Goal: Task Accomplishment & Management: Complete application form

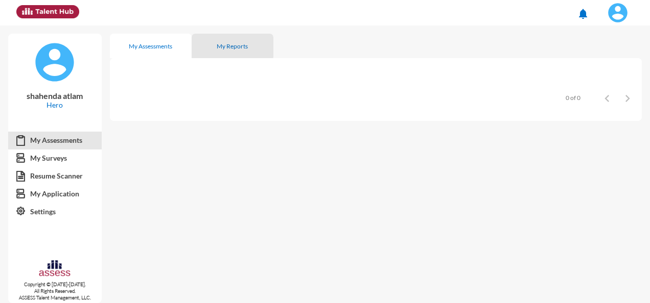
click at [230, 44] on div "My Reports" at bounding box center [232, 46] width 31 height 8
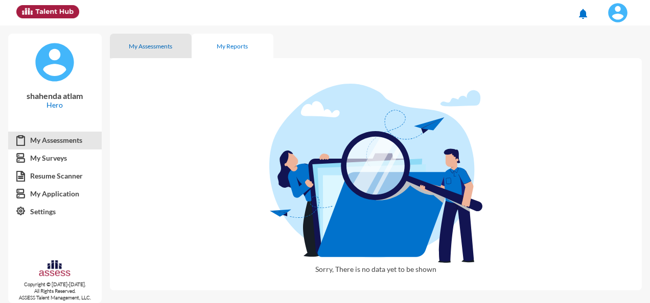
click at [155, 43] on div "My Assessments" at bounding box center [150, 46] width 43 height 8
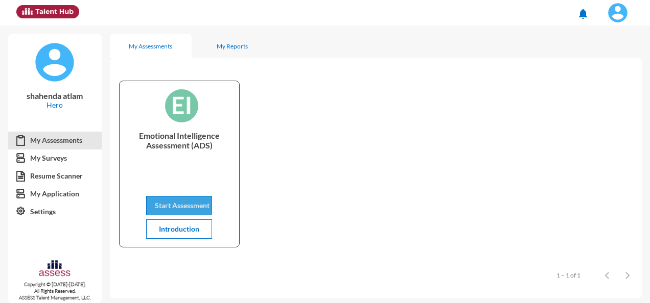
click at [166, 202] on span "Start Assessment" at bounding box center [182, 205] width 55 height 9
click at [542, 78] on div "Emotional Intelligence Assessment (ADS) Start Assessment Introduction" at bounding box center [376, 164] width 532 height 194
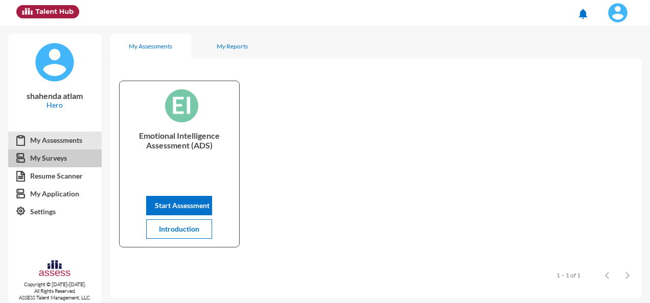
click at [54, 156] on link "My Surveys" at bounding box center [54, 158] width 93 height 18
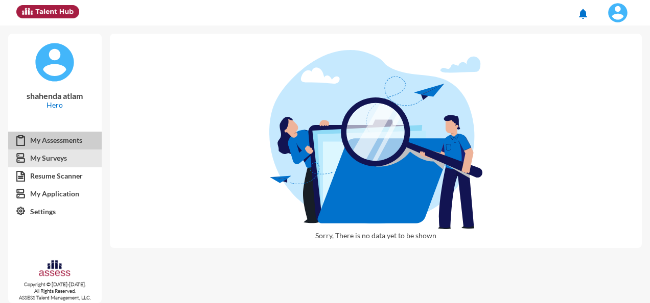
click at [74, 140] on link "My Assessments" at bounding box center [54, 140] width 93 height 18
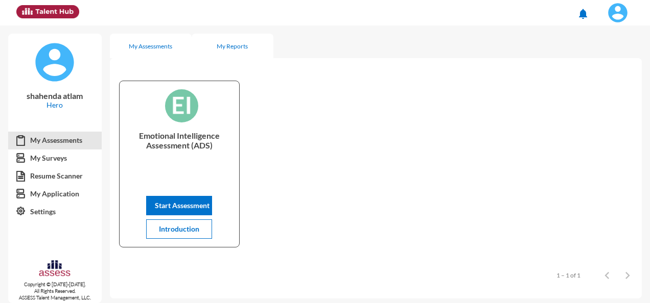
click at [225, 54] on div "My Reports" at bounding box center [233, 46] width 82 height 25
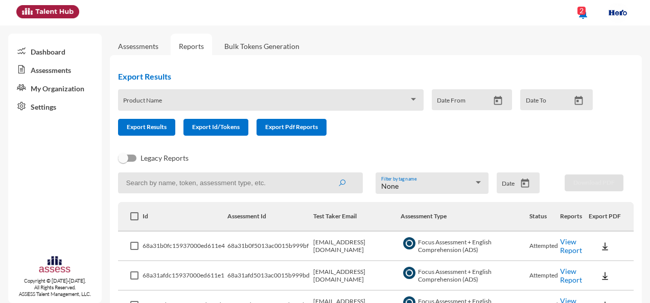
click at [145, 54] on link "Assessments" at bounding box center [138, 46] width 57 height 25
click at [144, 50] on link "Assessments" at bounding box center [138, 46] width 40 height 9
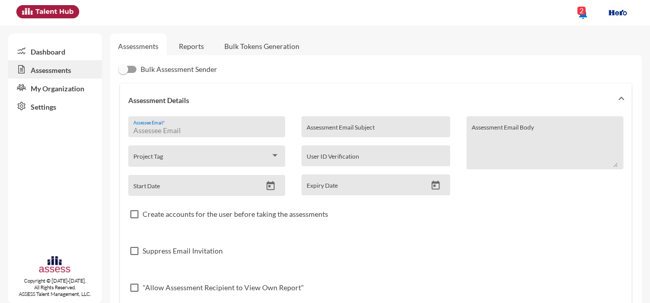
click at [188, 129] on input "Assessee Email *" at bounding box center [206, 131] width 146 height 8
paste input "[PERSON_NAME][EMAIL_ADDRESS][DOMAIN_NAME]"
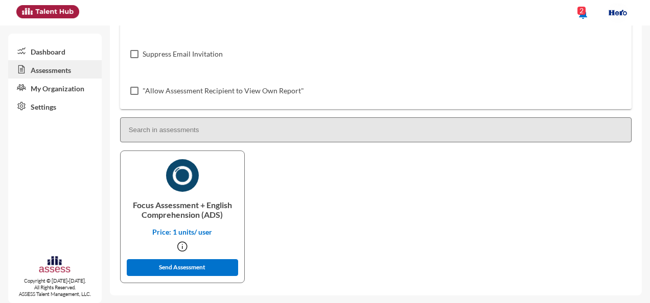
scroll to position [197, 0]
type input "[PERSON_NAME][EMAIL_ADDRESS][DOMAIN_NAME]"
click at [188, 273] on button "Send Assessment" at bounding box center [182, 267] width 111 height 17
